Goal: Navigation & Orientation: Find specific page/section

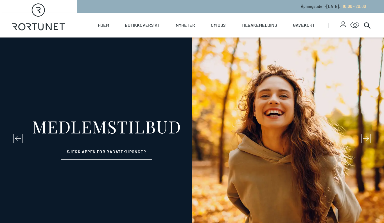
select select "NO"
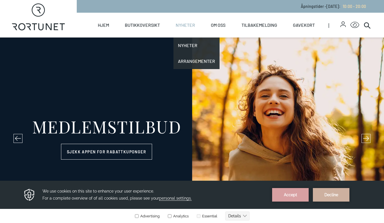
click at [194, 24] on link "Nyheter" at bounding box center [185, 25] width 19 height 25
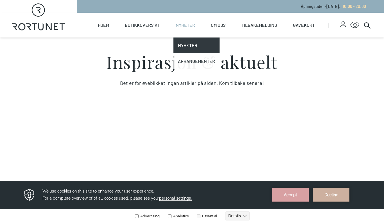
click at [195, 58] on link "Arrangementer" at bounding box center [197, 61] width 46 height 16
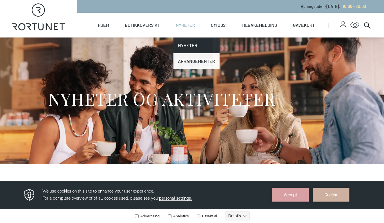
click at [195, 58] on link "Arrangementer" at bounding box center [197, 61] width 46 height 16
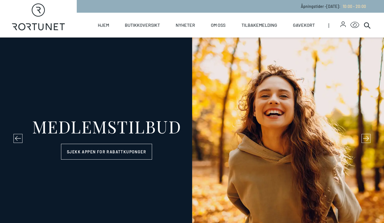
select select "NO"
